Goal: Find specific page/section: Find specific page/section

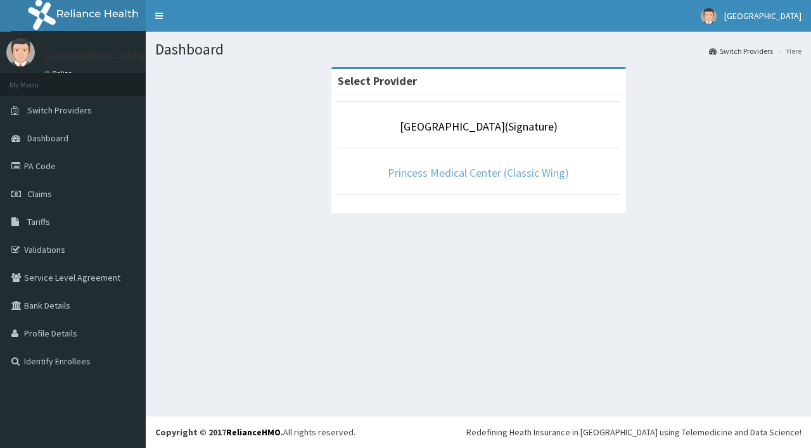
click at [488, 176] on link "Princess Medical Center (Classic Wing)" at bounding box center [478, 172] width 181 height 15
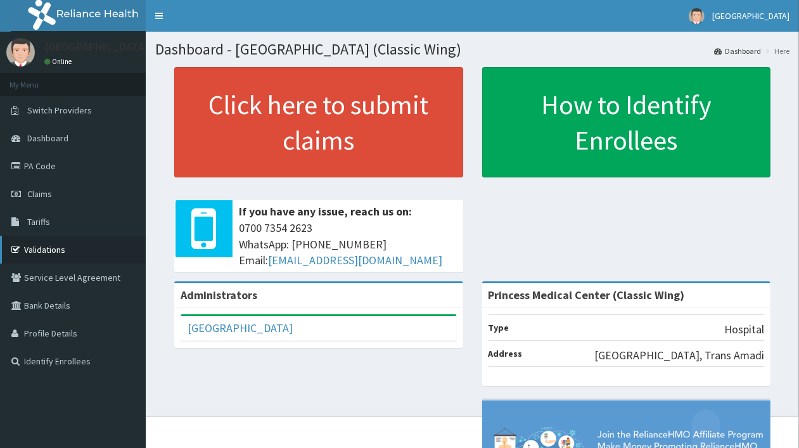
click at [86, 248] on link "Validations" at bounding box center [73, 250] width 146 height 28
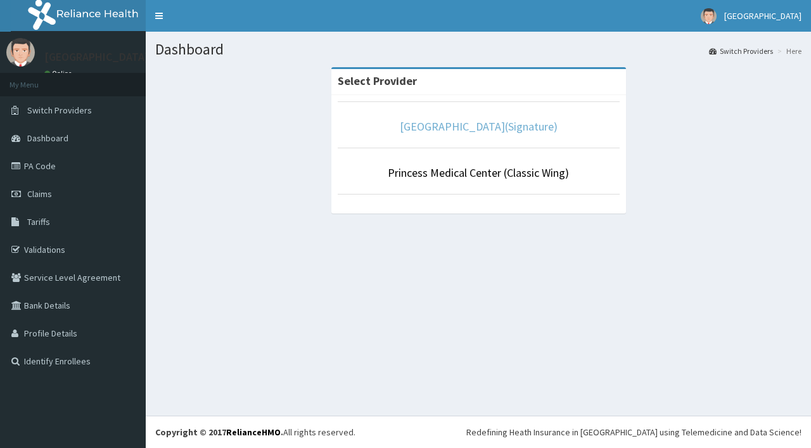
click at [455, 131] on link "[GEOGRAPHIC_DATA](Signature)" at bounding box center [479, 126] width 158 height 15
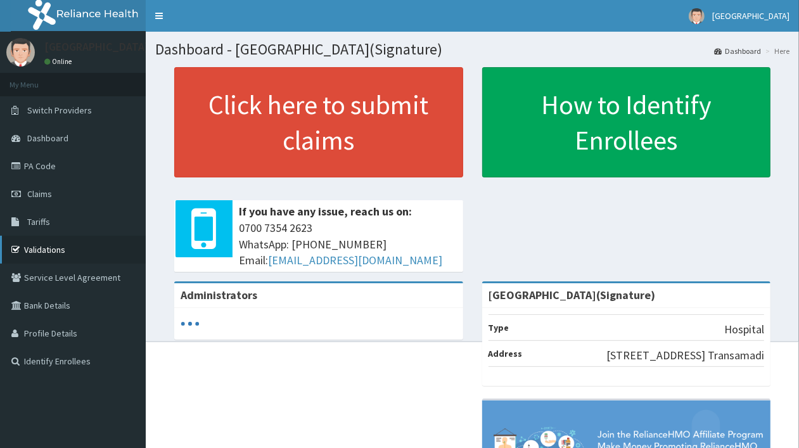
click at [64, 244] on link "Validations" at bounding box center [73, 250] width 146 height 28
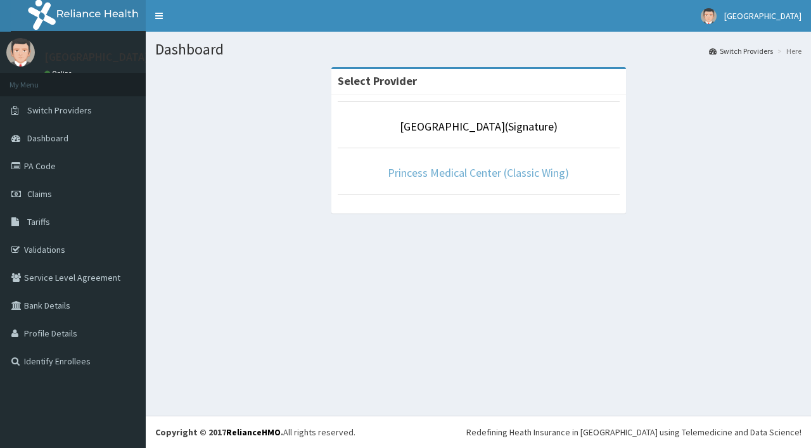
click at [447, 167] on link "Princess Medical Center (Classic Wing)" at bounding box center [478, 172] width 181 height 15
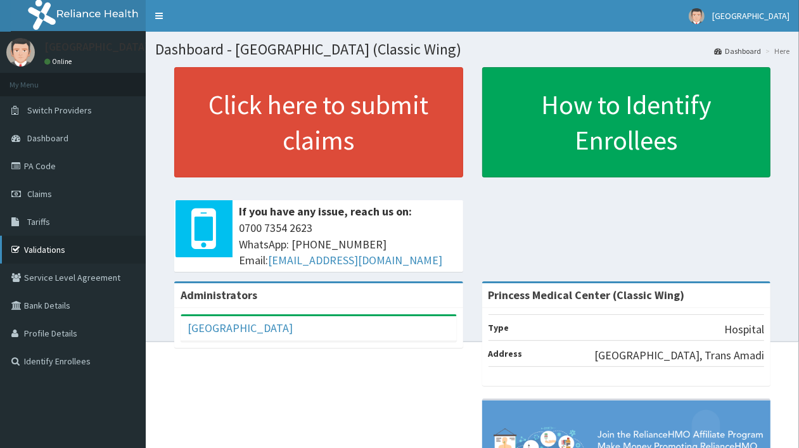
click at [34, 243] on link "Validations" at bounding box center [73, 250] width 146 height 28
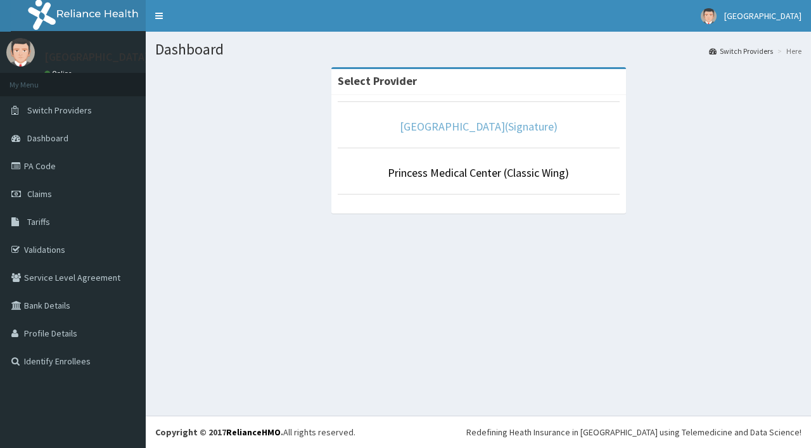
click at [463, 127] on link "[GEOGRAPHIC_DATA](Signature)" at bounding box center [479, 126] width 158 height 15
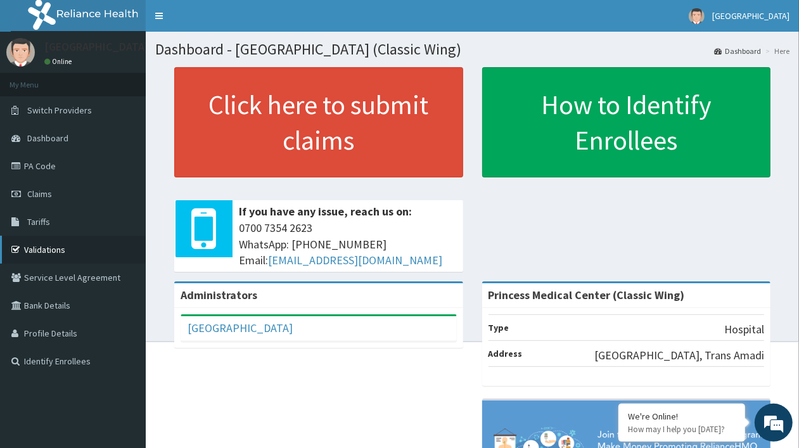
click at [49, 255] on link "Validations" at bounding box center [73, 250] width 146 height 28
